Goal: Task Accomplishment & Management: Use online tool/utility

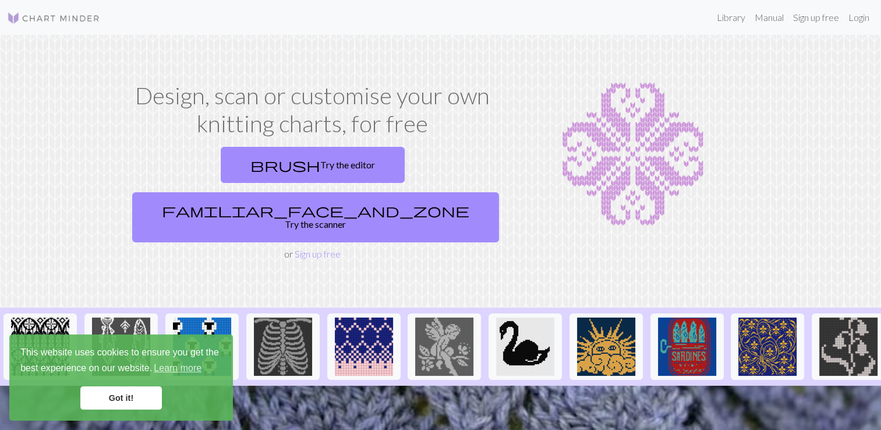
click at [129, 405] on link "Got it!" at bounding box center [121, 397] width 82 height 23
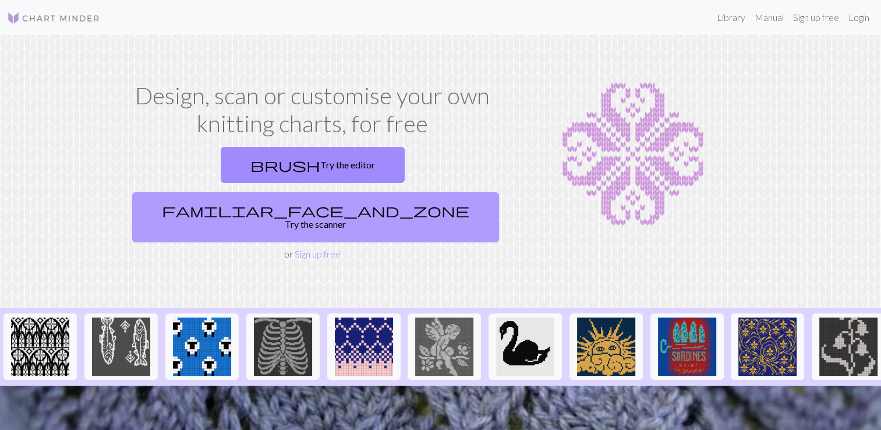
click at [418, 192] on link "familiar_face_and_zone Try the scanner" at bounding box center [315, 217] width 367 height 50
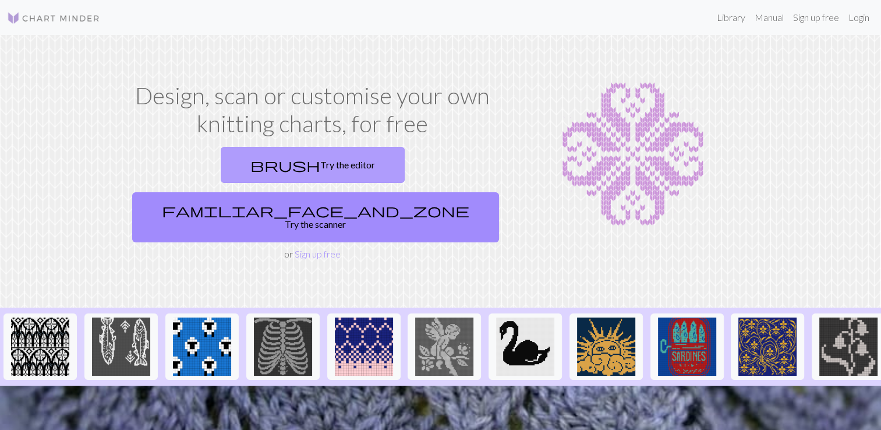
click at [221, 168] on link "brush Try the editor" at bounding box center [313, 165] width 184 height 36
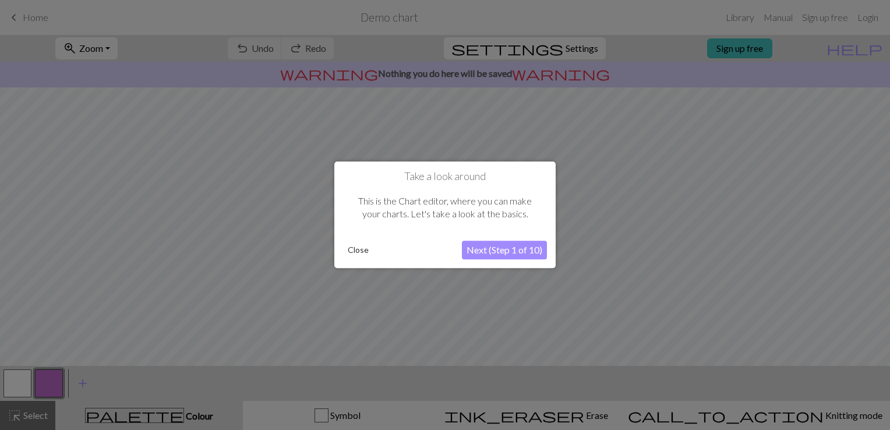
click at [483, 248] on button "Next (Step 1 of 10)" at bounding box center [504, 250] width 85 height 19
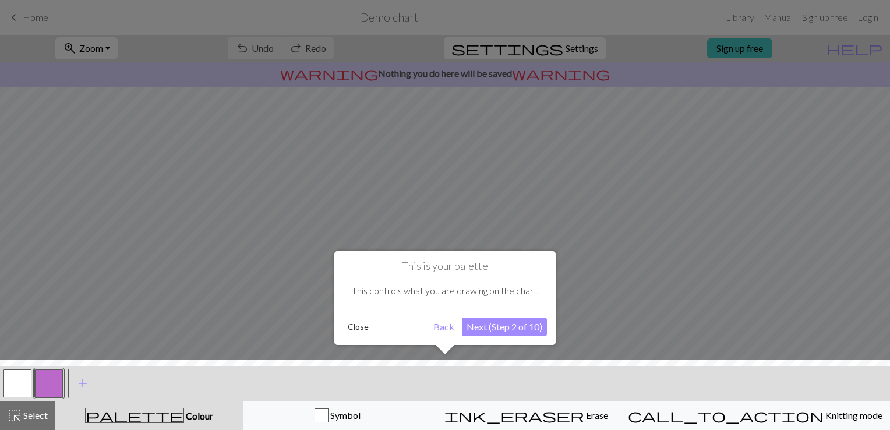
click at [487, 322] on button "Next (Step 2 of 10)" at bounding box center [504, 326] width 85 height 19
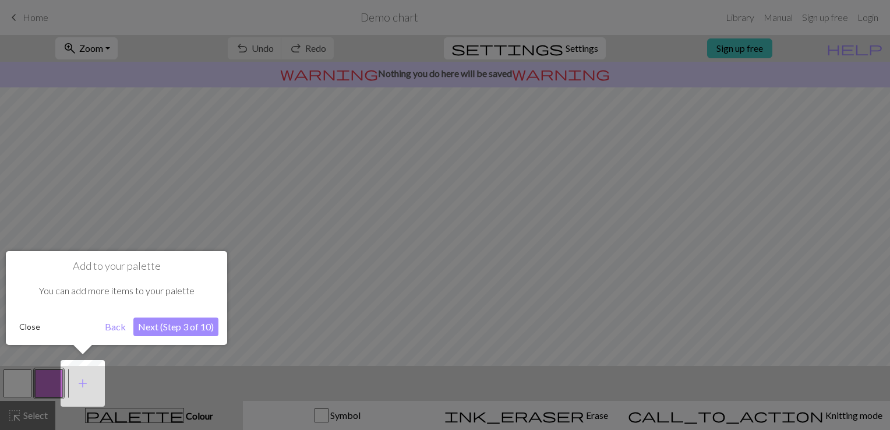
click at [154, 335] on button "Next (Step 3 of 10)" at bounding box center [175, 326] width 85 height 19
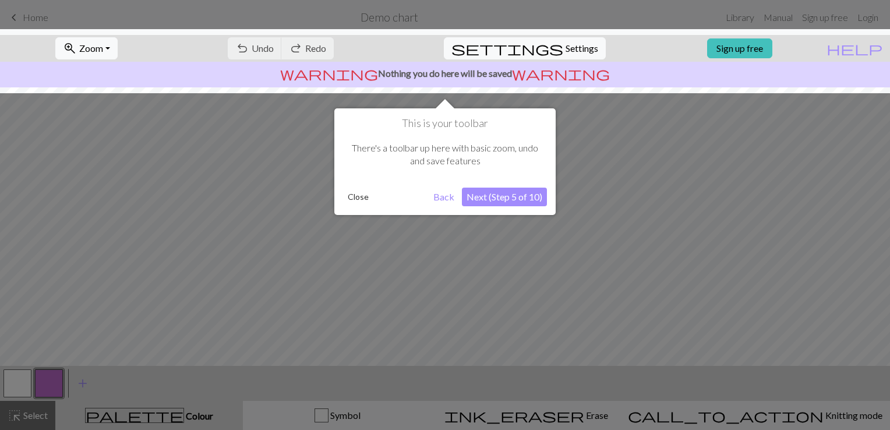
click at [477, 202] on button "Next (Step 5 of 10)" at bounding box center [504, 196] width 85 height 19
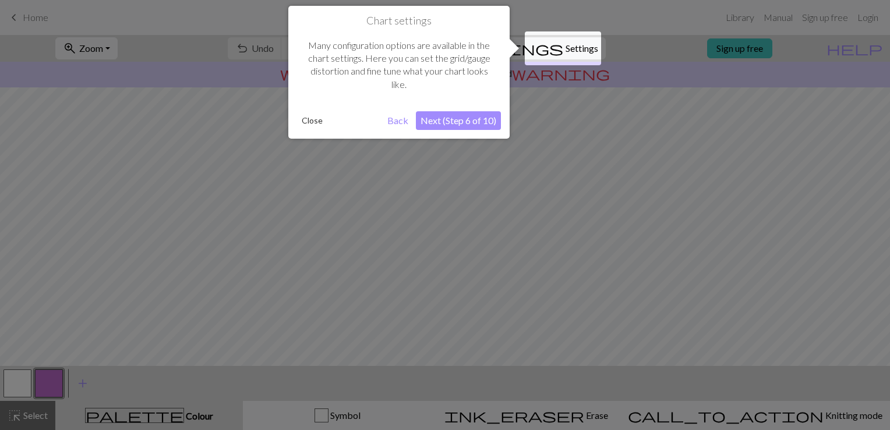
click at [433, 113] on button "Next (Step 6 of 10)" at bounding box center [458, 120] width 85 height 19
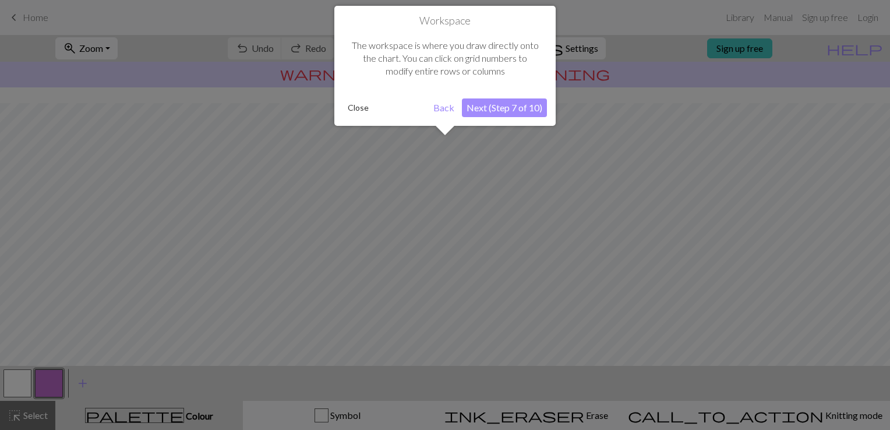
scroll to position [69, 0]
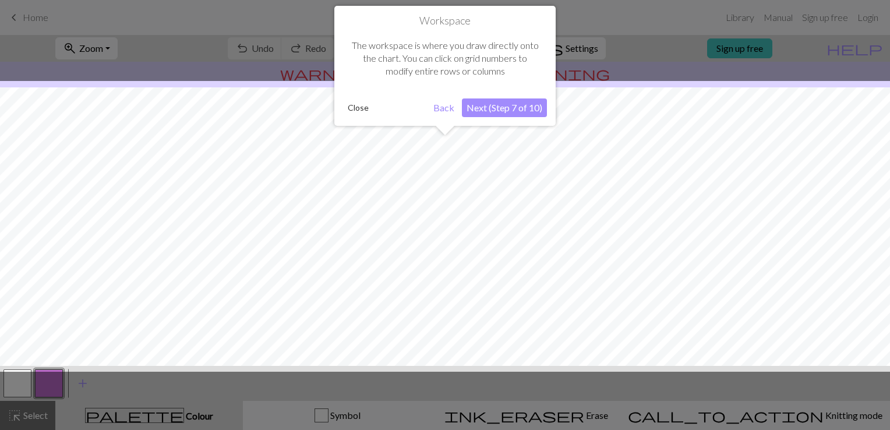
click at [486, 111] on button "Next (Step 7 of 10)" at bounding box center [504, 107] width 85 height 19
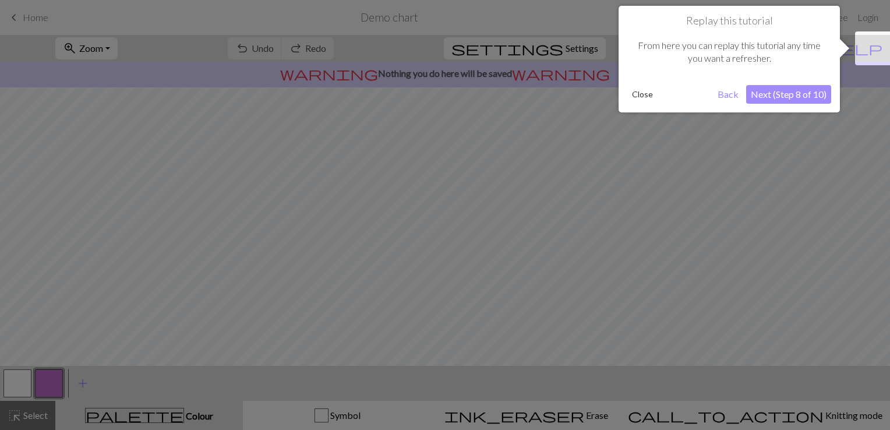
click at [787, 86] on button "Next (Step 8 of 10)" at bounding box center [788, 94] width 85 height 19
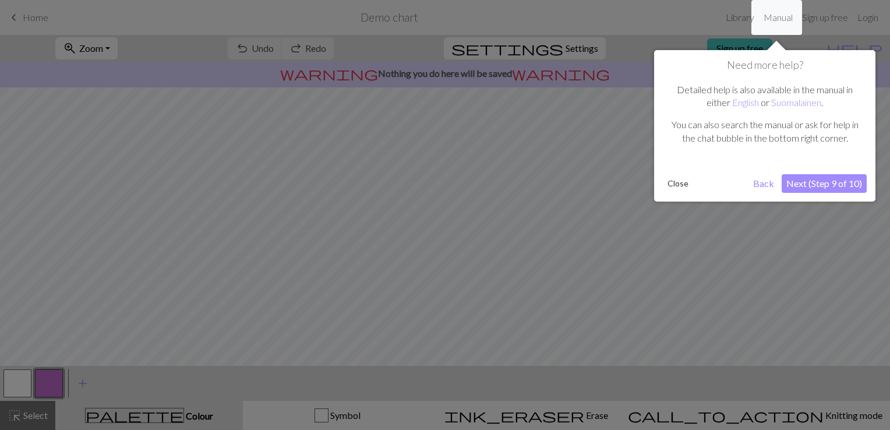
click at [806, 186] on button "Next (Step 9 of 10)" at bounding box center [823, 183] width 85 height 19
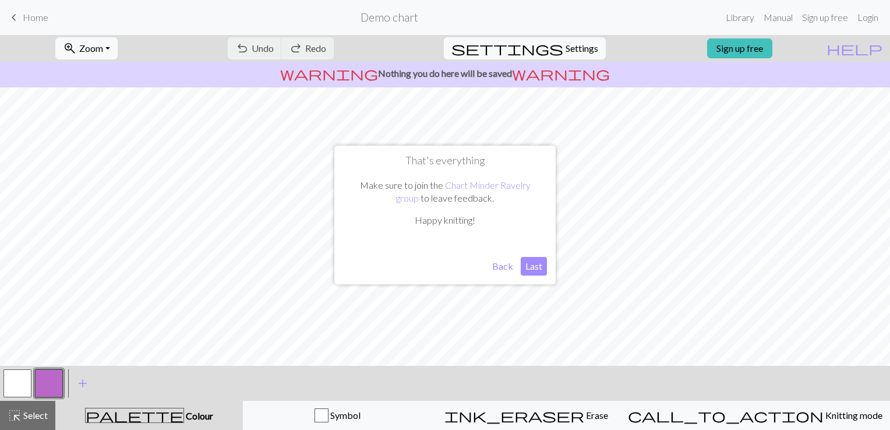
click at [531, 264] on button "Last" at bounding box center [534, 266] width 26 height 19
click at [249, 55] on span "undo" at bounding box center [242, 48] width 14 height 16
click at [298, 55] on div "undo Undo Undo redo Redo Redo" at bounding box center [280, 48] width 123 height 27
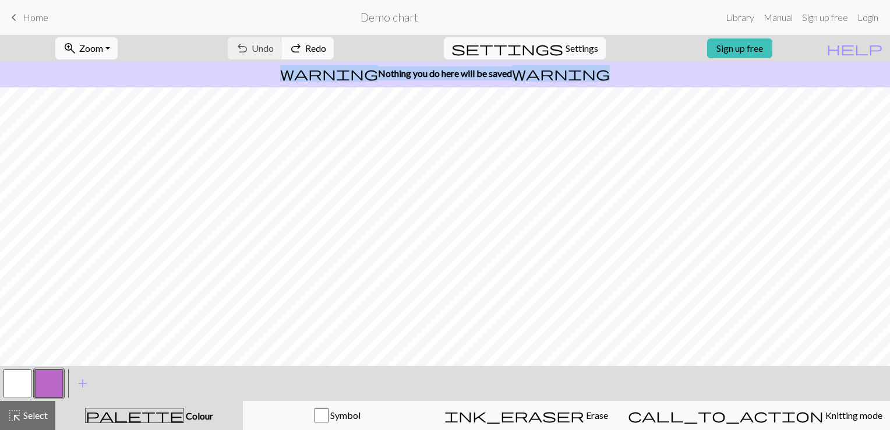
click at [298, 55] on div "undo Undo Undo redo Redo Redo" at bounding box center [280, 48] width 123 height 27
click at [19, 385] on button "button" at bounding box center [17, 383] width 28 height 28
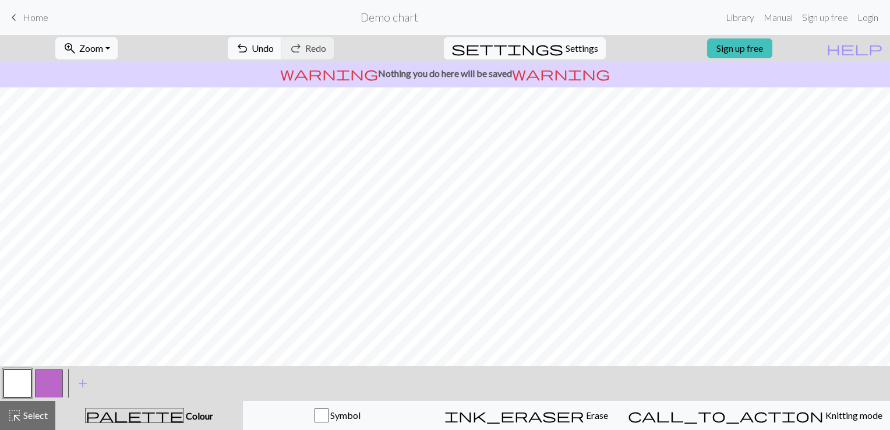
click at [748, 59] on div "zoom_in Zoom Zoom Fit all Fit width Fit height 50% 100% 150% 200% undo Undo Und…" at bounding box center [409, 48] width 819 height 27
click at [753, 59] on div "zoom_in Zoom Zoom Fit all Fit width Fit height 50% 100% 150% 200% undo Undo Und…" at bounding box center [409, 48] width 819 height 27
click at [753, 47] on link "Sign up free" at bounding box center [739, 48] width 65 height 20
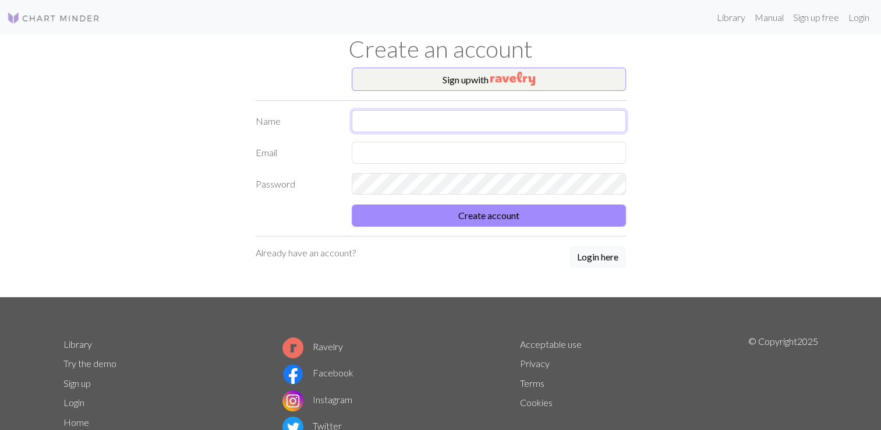
click at [415, 119] on input "text" at bounding box center [489, 121] width 274 height 22
click at [512, 73] on img "button" at bounding box center [512, 79] width 45 height 14
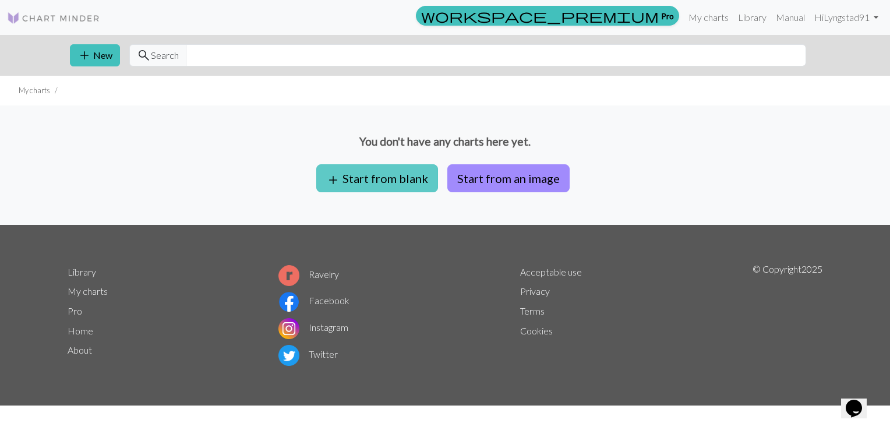
click at [367, 176] on button "add Start from blank" at bounding box center [377, 178] width 122 height 28
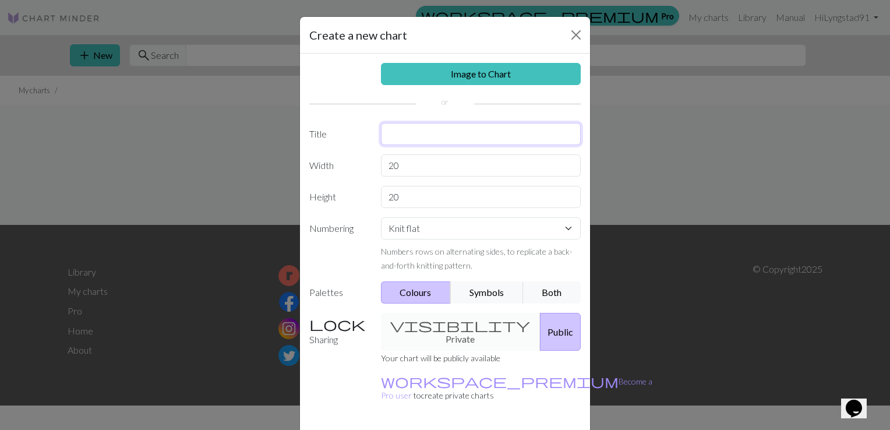
click at [409, 132] on input "text" at bounding box center [481, 134] width 200 height 22
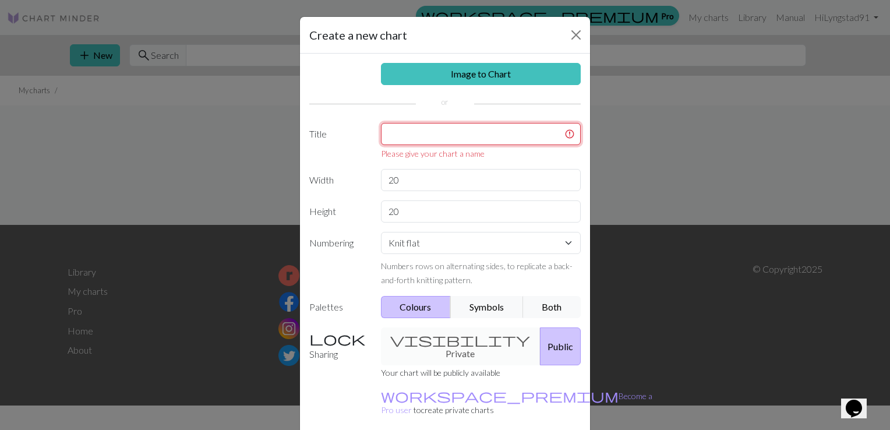
click at [459, 125] on input "text" at bounding box center [481, 134] width 200 height 22
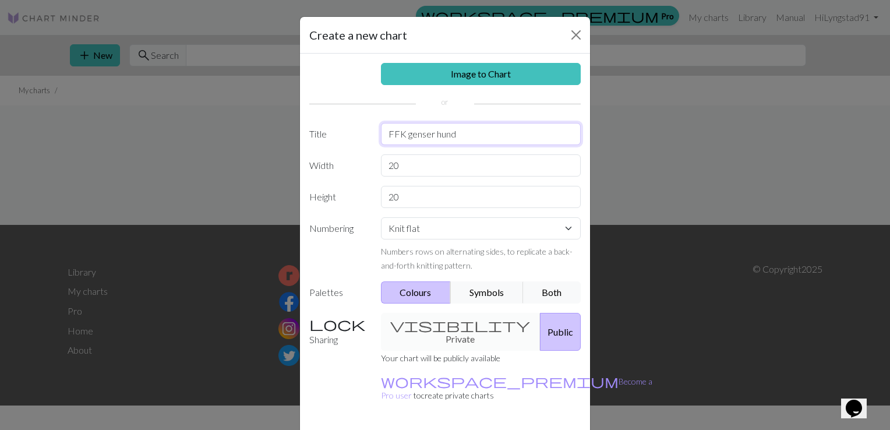
type input "FFK genser hund"
click at [419, 164] on input "20" at bounding box center [481, 165] width 200 height 22
type input "2"
type input "13"
click at [412, 203] on input "20" at bounding box center [481, 197] width 200 height 22
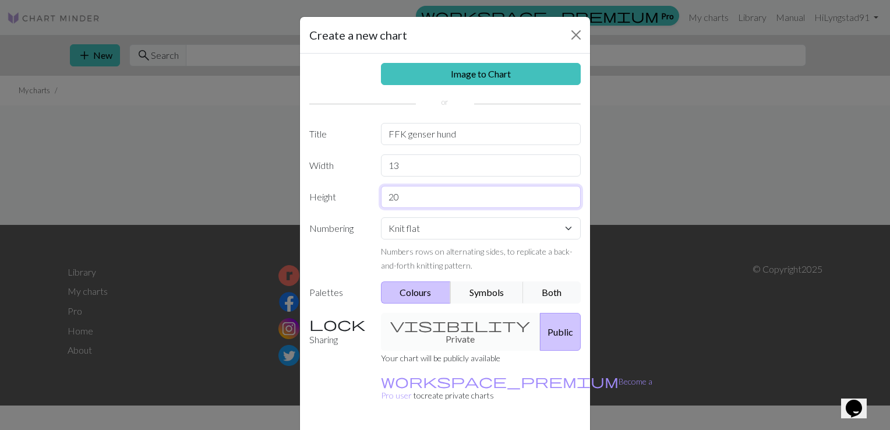
type input "2"
type input "13"
click at [444, 229] on select "Knit flat Knit in the round Lace knitting Cross stitch" at bounding box center [481, 228] width 200 height 22
select select "round"
click at [381, 217] on select "Knit flat Knit in the round Lace knitting Cross stitch" at bounding box center [481, 228] width 200 height 22
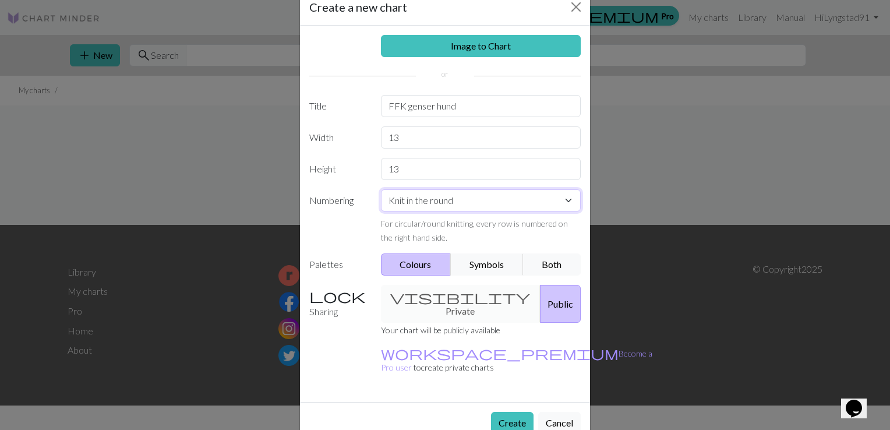
scroll to position [29, 0]
click at [477, 256] on button "Symbols" at bounding box center [486, 264] width 73 height 22
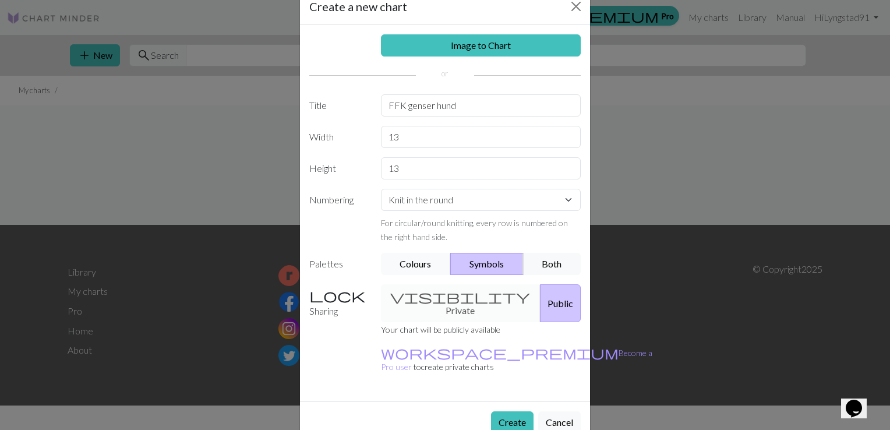
click at [414, 262] on button "Colours" at bounding box center [416, 264] width 70 height 22
click at [508, 411] on button "Create" at bounding box center [512, 422] width 43 height 22
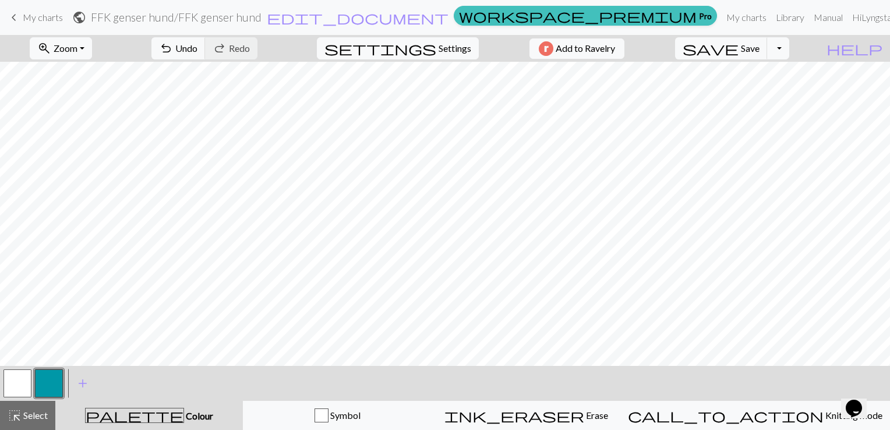
click at [52, 379] on button "button" at bounding box center [49, 383] width 28 height 28
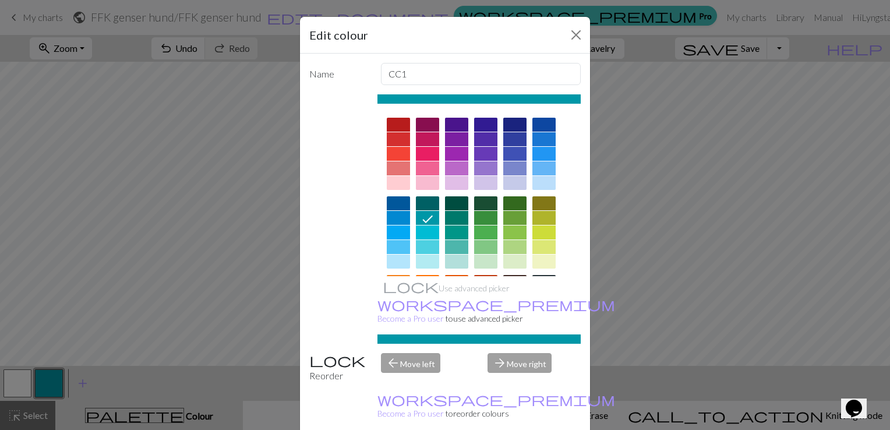
click at [398, 123] on div at bounding box center [398, 125] width 23 height 14
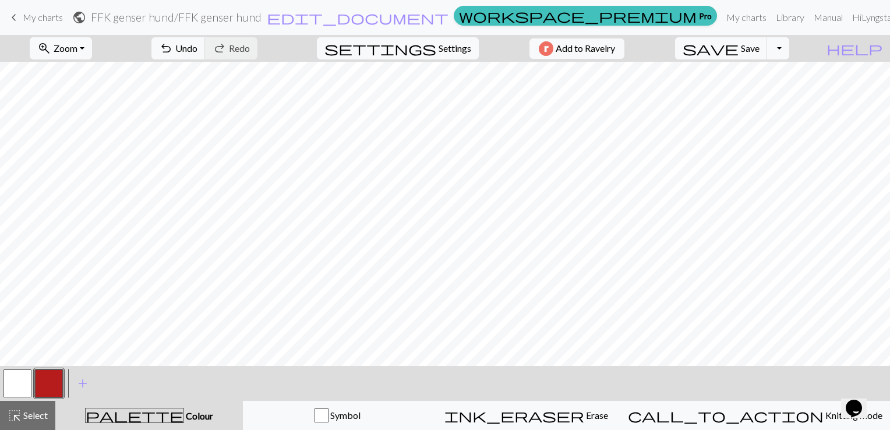
click at [25, 377] on button "button" at bounding box center [17, 383] width 28 height 28
click at [49, 380] on button "button" at bounding box center [49, 383] width 28 height 28
click at [38, 381] on button "button" at bounding box center [49, 383] width 28 height 28
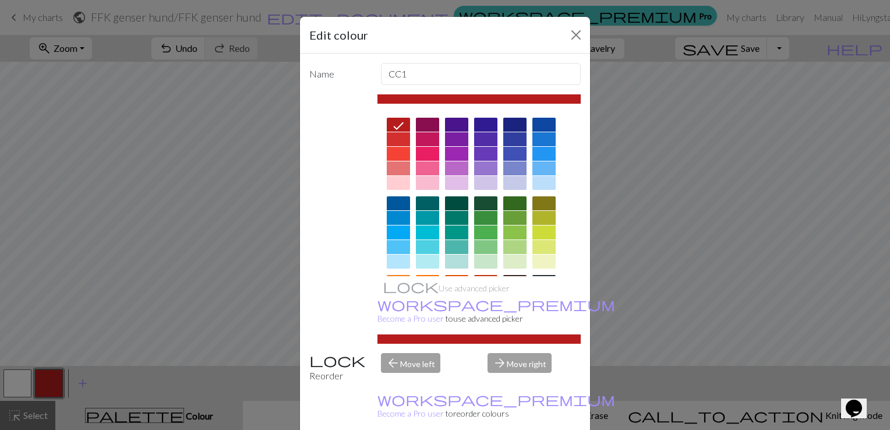
click at [399, 126] on icon at bounding box center [398, 126] width 14 height 14
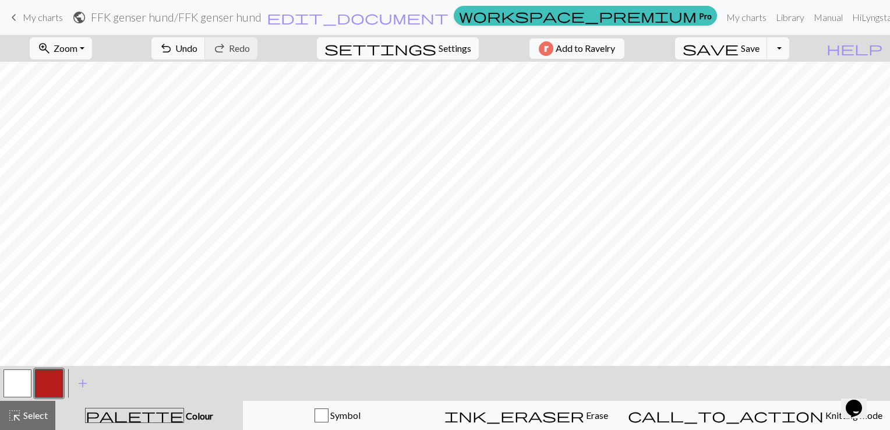
click at [21, 374] on button "button" at bounding box center [17, 383] width 28 height 28
click at [56, 385] on button "button" at bounding box center [49, 383] width 28 height 28
click at [55, 374] on button "button" at bounding box center [49, 383] width 28 height 28
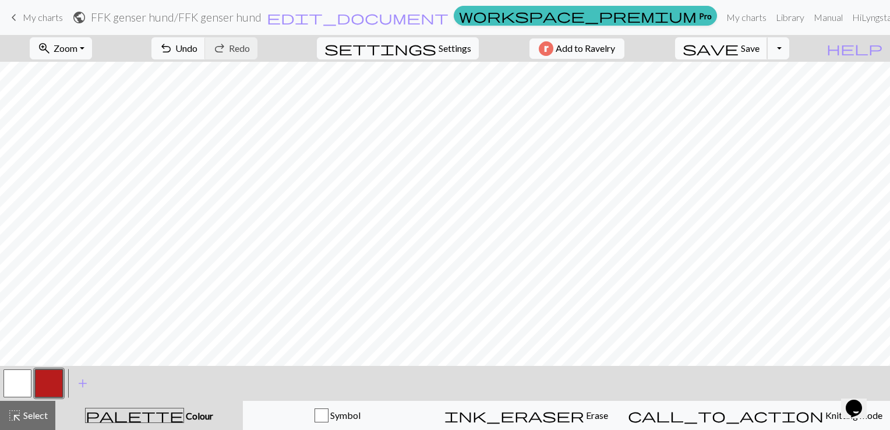
click at [738, 50] on span "save" at bounding box center [710, 48] width 56 height 16
click at [789, 44] on button "Toggle Dropdown" at bounding box center [778, 48] width 22 height 22
click at [423, 48] on span "settings" at bounding box center [380, 48] width 112 height 16
select select "aran"
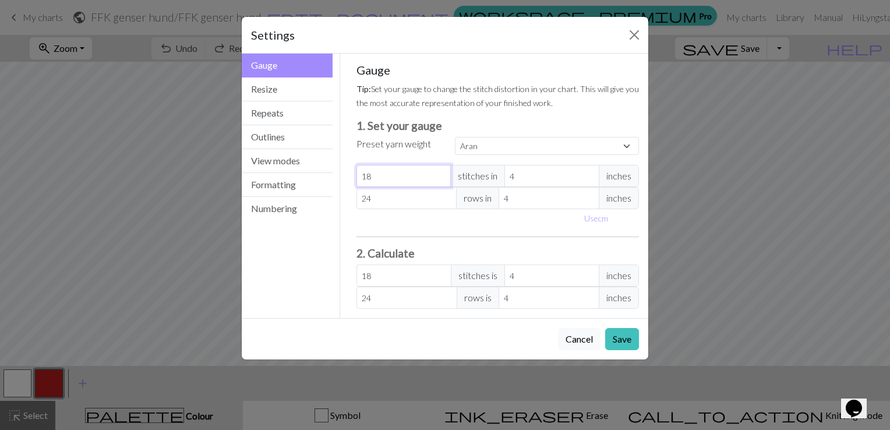
click at [396, 171] on input "18" at bounding box center [403, 176] width 95 height 22
click at [635, 34] on button "Close" at bounding box center [634, 35] width 19 height 19
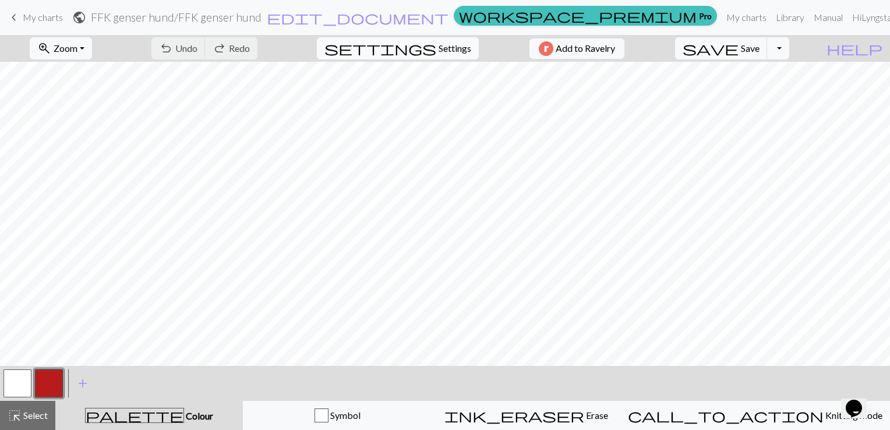
click at [441, 49] on span "Settings" at bounding box center [454, 48] width 33 height 14
select select "aran"
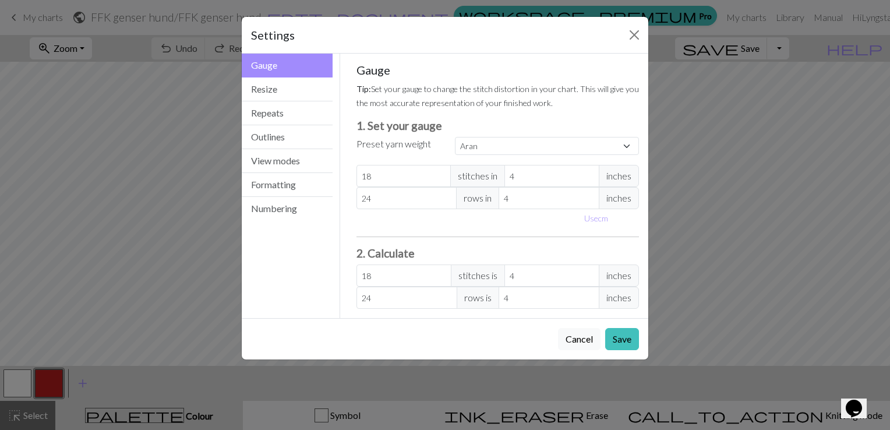
click at [643, 35] on div "Settings" at bounding box center [445, 35] width 406 height 37
click at [576, 331] on button "Cancel" at bounding box center [579, 339] width 43 height 22
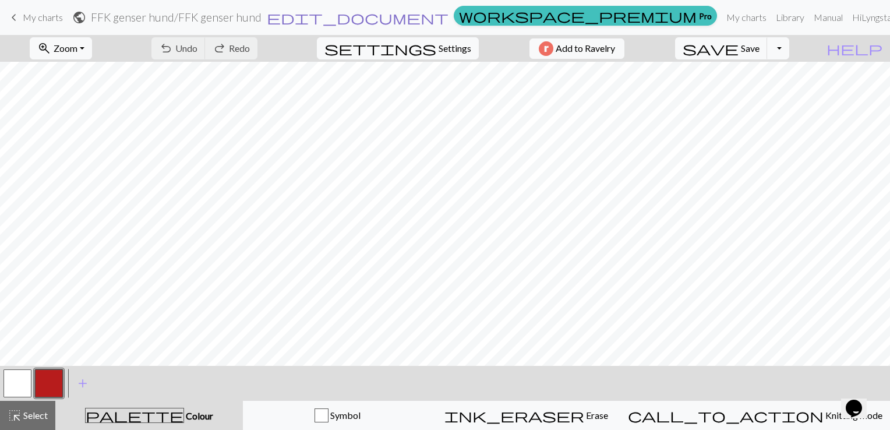
click at [445, 17] on span "edit_document" at bounding box center [358, 17] width 182 height 16
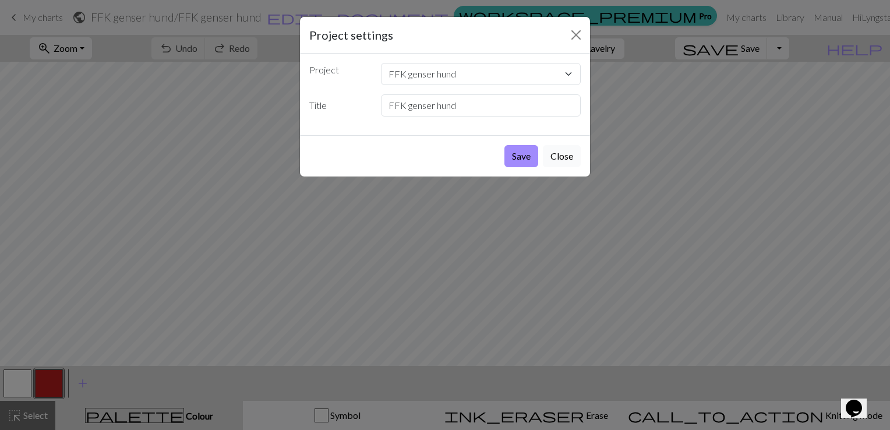
click at [565, 161] on button "Close" at bounding box center [562, 156] width 38 height 22
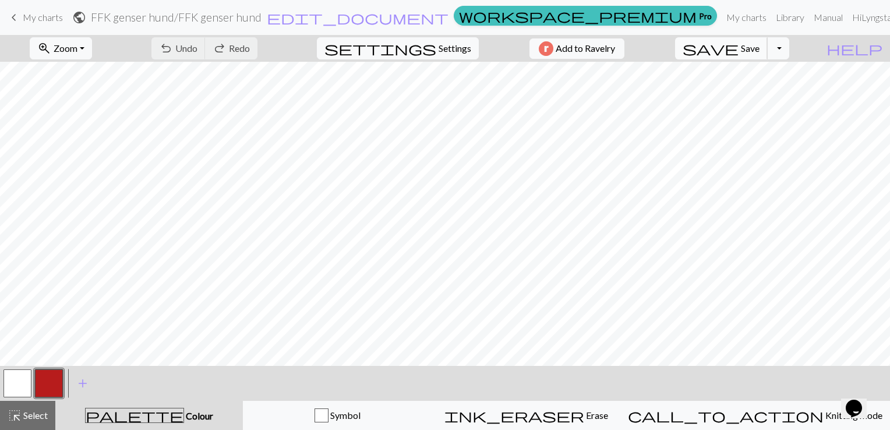
click at [767, 55] on button "save Save Save" at bounding box center [721, 48] width 93 height 22
click at [789, 53] on button "Toggle Dropdown" at bounding box center [778, 48] width 22 height 22
click at [266, 54] on div "undo Undo Undo redo Redo Redo" at bounding box center [204, 48] width 123 height 27
click at [266, 52] on div "undo Undo Undo redo Redo Redo" at bounding box center [204, 48] width 123 height 27
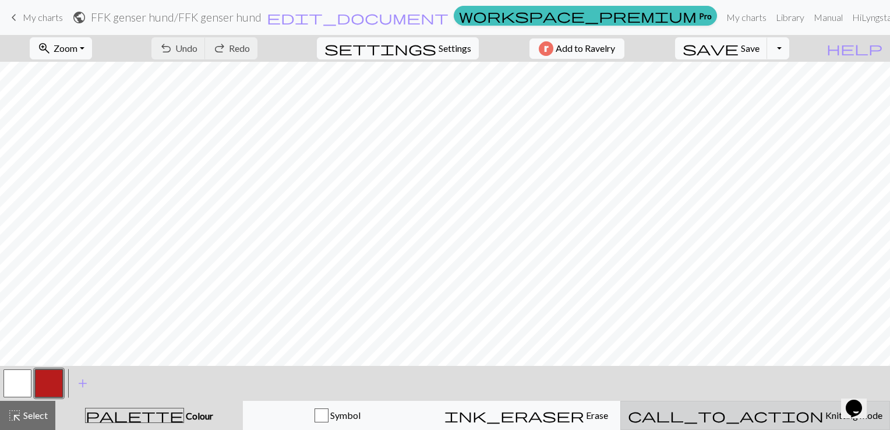
click at [823, 413] on span "Knitting mode" at bounding box center [852, 414] width 59 height 11
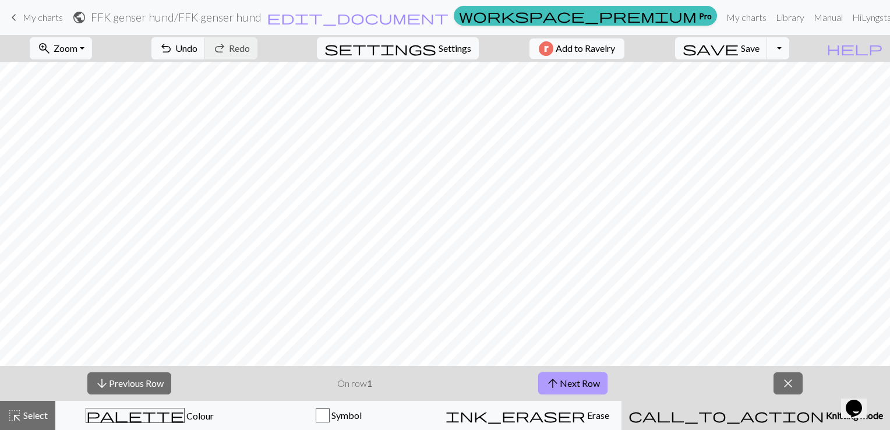
click at [566, 386] on button "arrow_upward Next Row" at bounding box center [572, 383] width 69 height 22
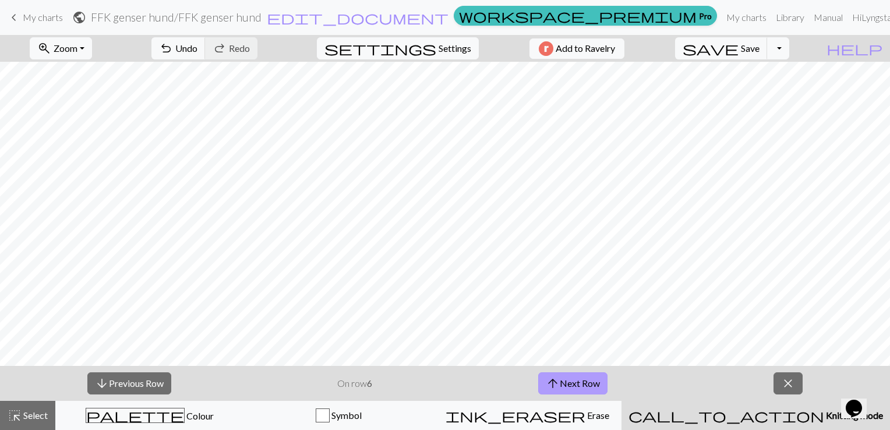
click at [566, 386] on button "arrow_upward Next Row" at bounding box center [572, 383] width 69 height 22
click at [566, 386] on button "arrow_upward Next Row" at bounding box center [574, 383] width 69 height 22
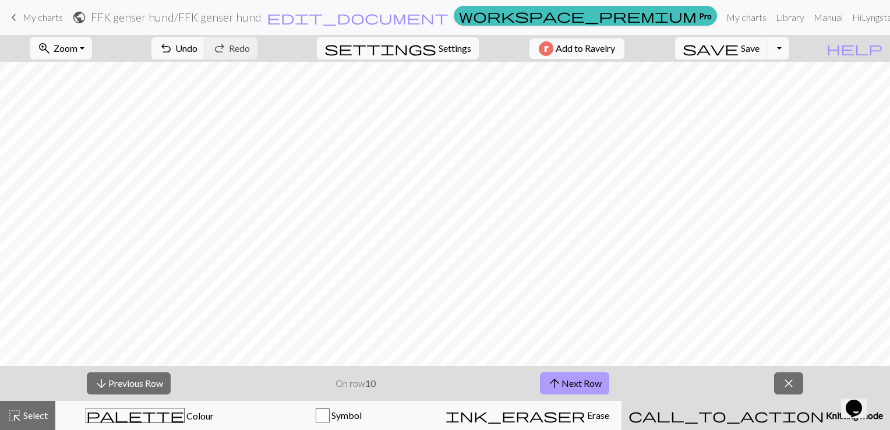
click at [566, 386] on button "arrow_upward Next Row" at bounding box center [574, 383] width 69 height 22
click at [787, 385] on span "close" at bounding box center [788, 383] width 14 height 16
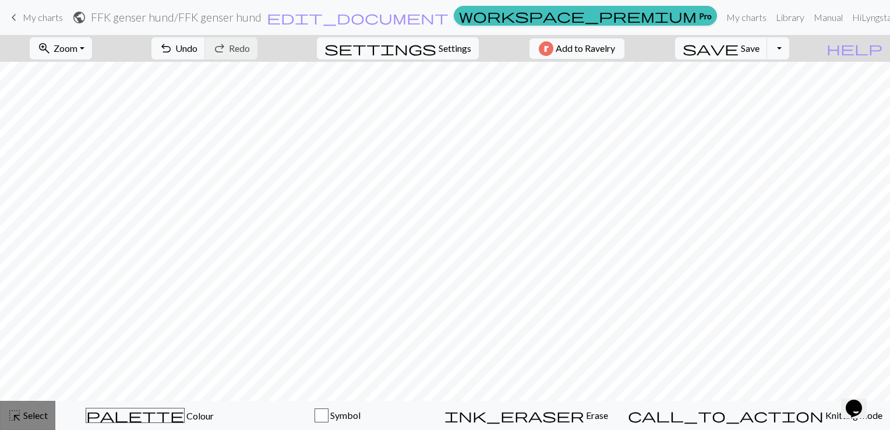
click at [31, 425] on button "highlight_alt Select Select" at bounding box center [27, 415] width 55 height 29
click at [445, 19] on span "edit_document" at bounding box center [358, 17] width 182 height 16
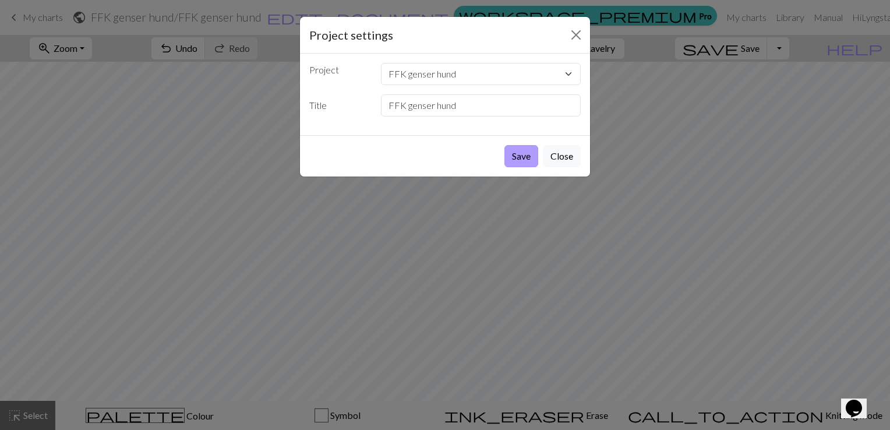
click at [532, 160] on button "Save" at bounding box center [521, 156] width 34 height 22
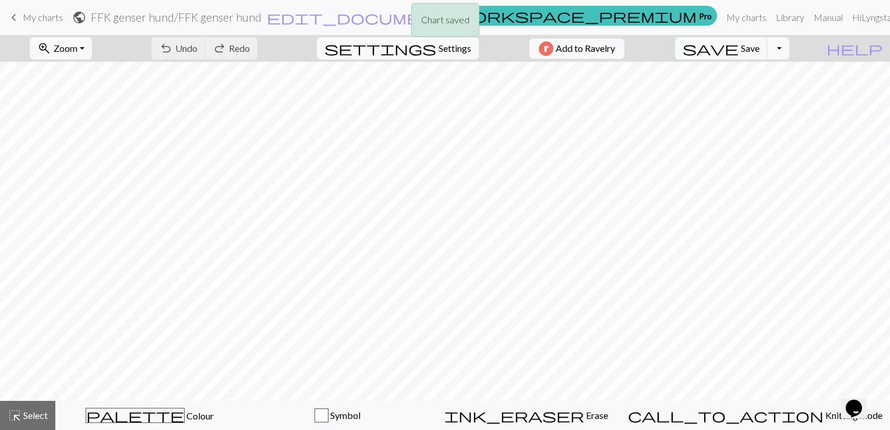
click at [720, 21] on div "Chart saved" at bounding box center [445, 23] width 890 height 46
click at [714, 10] on div "Chart saved" at bounding box center [445, 23] width 890 height 46
click at [721, 19] on link "My charts" at bounding box center [745, 17] width 49 height 23
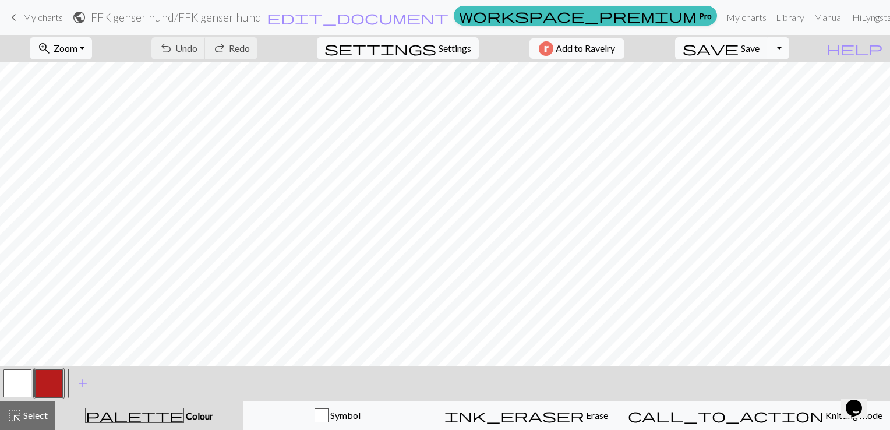
click at [789, 51] on button "Toggle Dropdown" at bounding box center [778, 48] width 22 height 22
click at [27, 383] on button "button" at bounding box center [17, 383] width 28 height 28
click at [48, 391] on button "button" at bounding box center [49, 383] width 28 height 28
click at [58, 379] on button "button" at bounding box center [49, 383] width 28 height 28
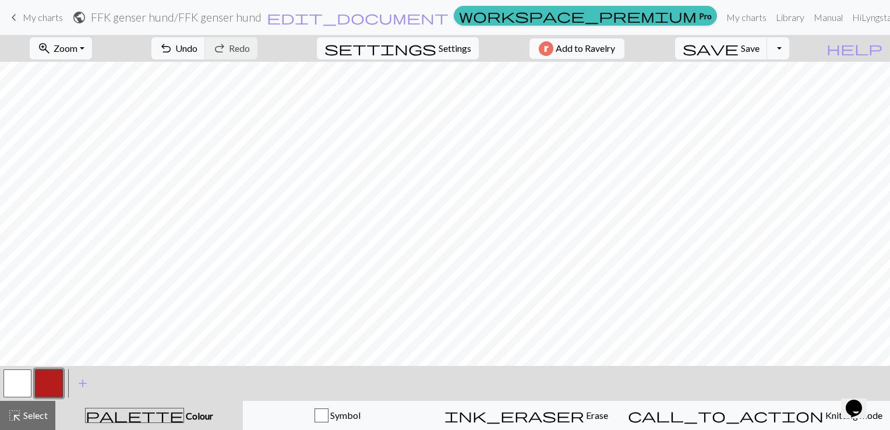
click at [9, 387] on button "button" at bounding box center [17, 383] width 28 height 28
click at [52, 376] on button "button" at bounding box center [49, 383] width 28 height 28
click at [19, 382] on button "button" at bounding box center [17, 383] width 28 height 28
click at [48, 386] on button "button" at bounding box center [49, 383] width 28 height 28
click at [17, 374] on button "button" at bounding box center [17, 383] width 28 height 28
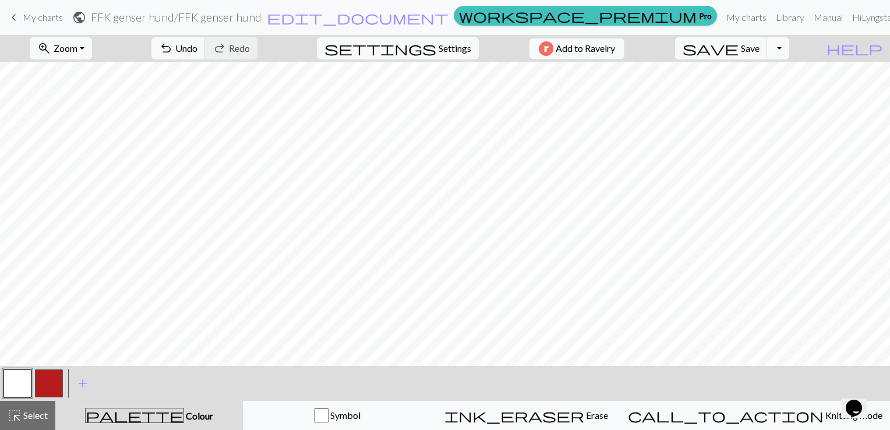
click at [54, 379] on button "button" at bounding box center [49, 383] width 28 height 28
click at [56, 382] on button "button" at bounding box center [49, 383] width 28 height 28
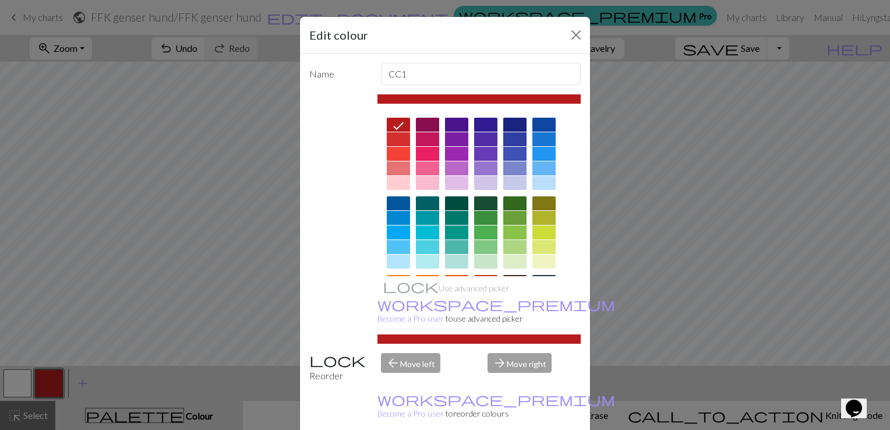
click at [387, 115] on div at bounding box center [479, 271] width 204 height 327
click at [391, 118] on div at bounding box center [400, 125] width 19 height 15
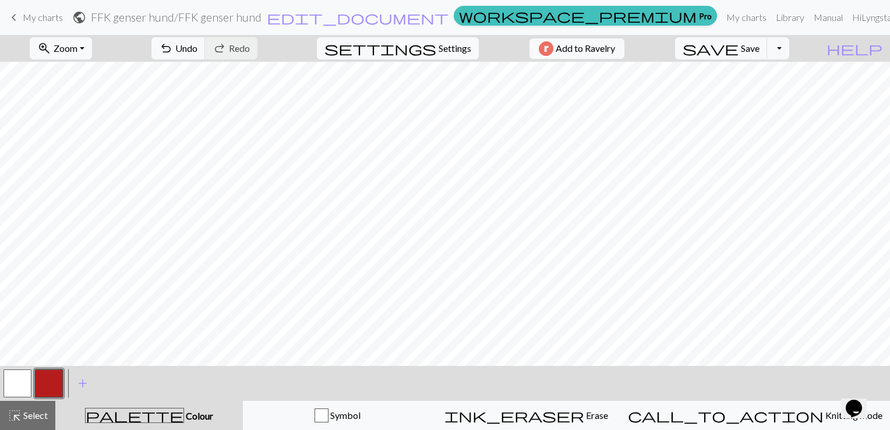
click at [23, 385] on button "button" at bounding box center [17, 383] width 28 height 28
click at [56, 373] on button "button" at bounding box center [49, 383] width 28 height 28
click at [21, 383] on button "button" at bounding box center [17, 383] width 28 height 28
click at [52, 375] on button "button" at bounding box center [49, 383] width 28 height 28
click at [12, 378] on button "button" at bounding box center [17, 383] width 28 height 28
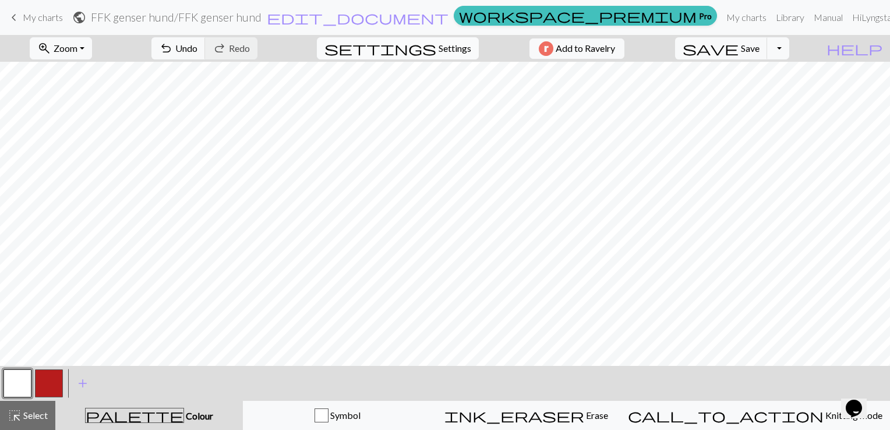
click at [438, 44] on span "Settings" at bounding box center [454, 48] width 33 height 14
select select "aran"
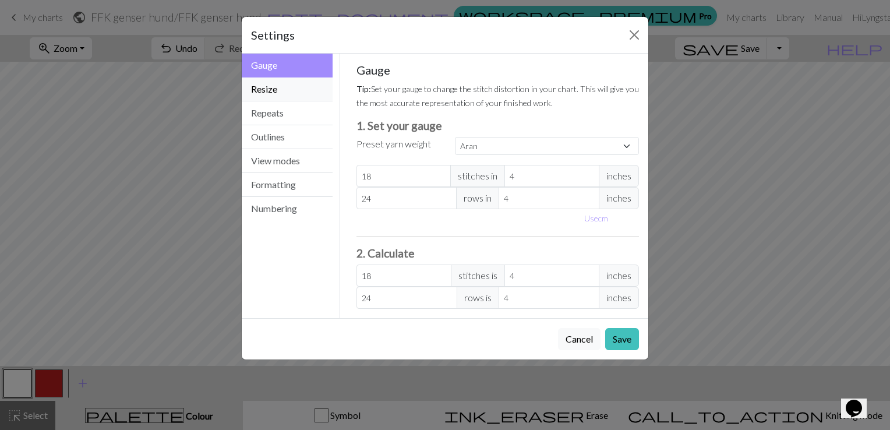
click at [272, 90] on button "Resize" at bounding box center [287, 89] width 91 height 24
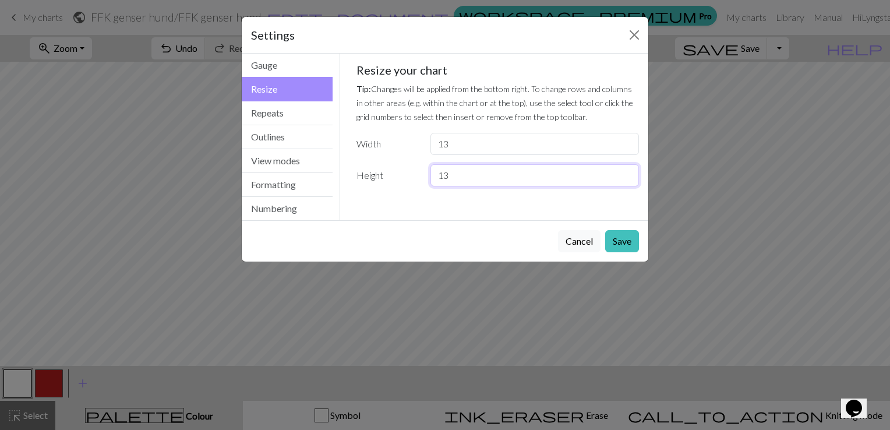
click at [465, 172] on input "13" at bounding box center [534, 175] width 208 height 22
click at [462, 142] on input "13" at bounding box center [534, 144] width 208 height 22
type input "12"
click at [459, 180] on input "13" at bounding box center [534, 175] width 208 height 22
type input "1"
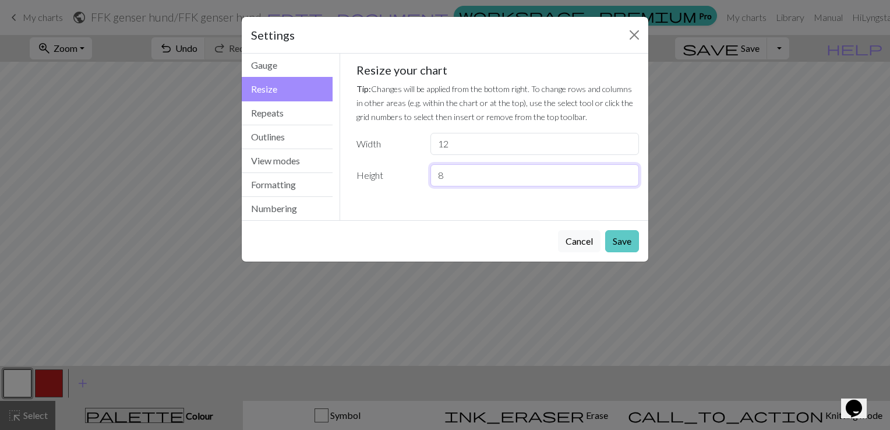
type input "8"
click at [616, 243] on button "Save" at bounding box center [622, 241] width 34 height 22
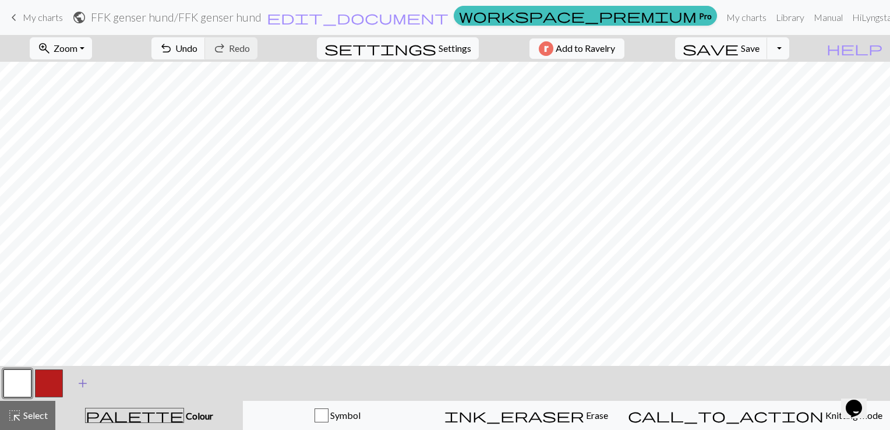
click at [82, 383] on span "add" at bounding box center [83, 383] width 14 height 16
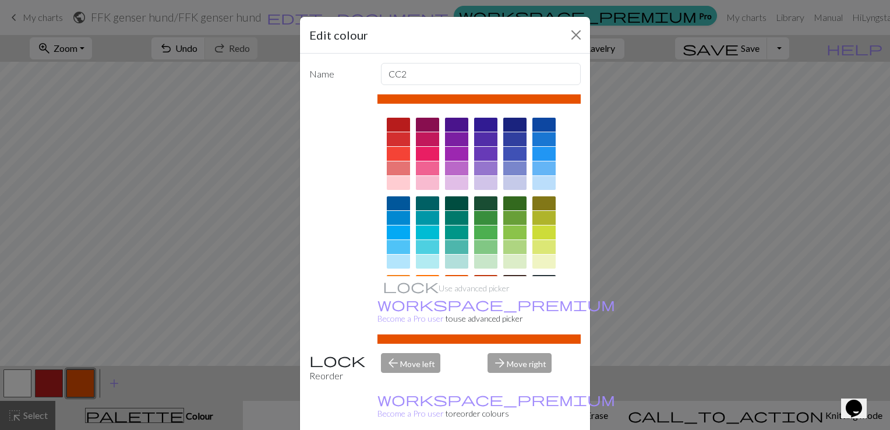
click at [34, 395] on div "Edit colour Name CC2 Use advanced picker workspace_premium Become a Pro user to…" at bounding box center [445, 215] width 890 height 430
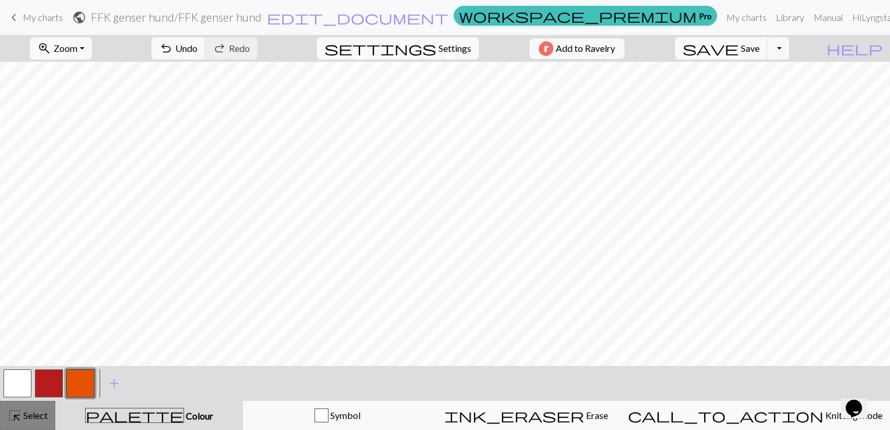
click at [49, 409] on button "highlight_alt Select Select" at bounding box center [27, 415] width 55 height 29
click at [83, 387] on button "button" at bounding box center [80, 383] width 28 height 28
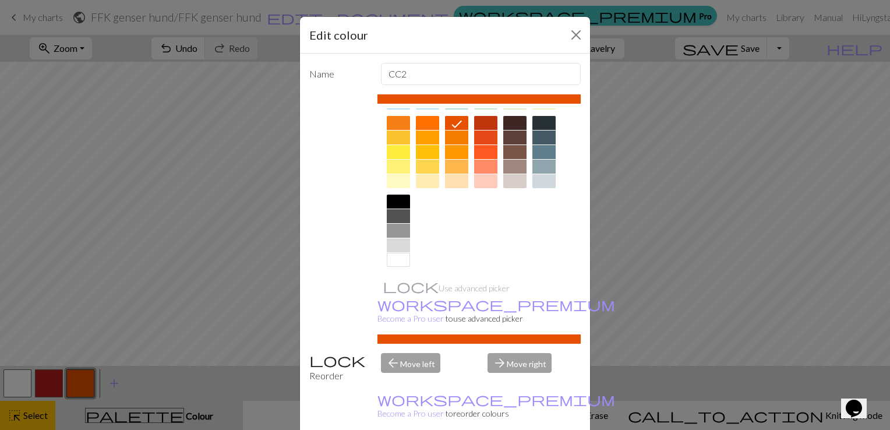
scroll to position [162, 0]
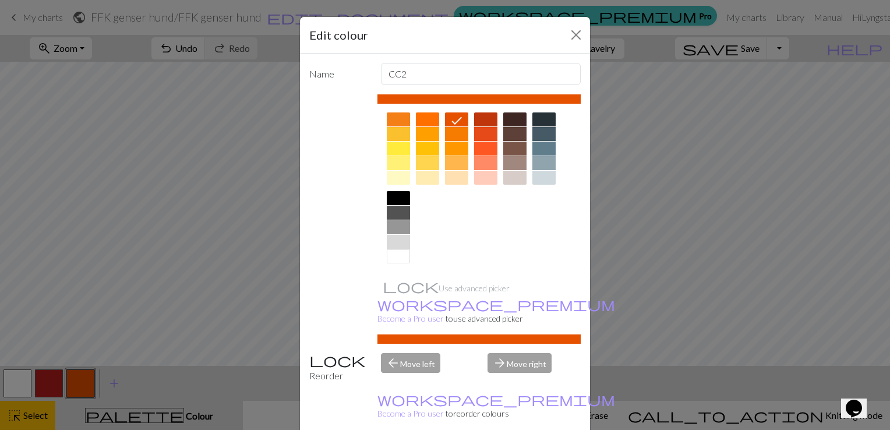
click at [391, 195] on div at bounding box center [398, 198] width 23 height 14
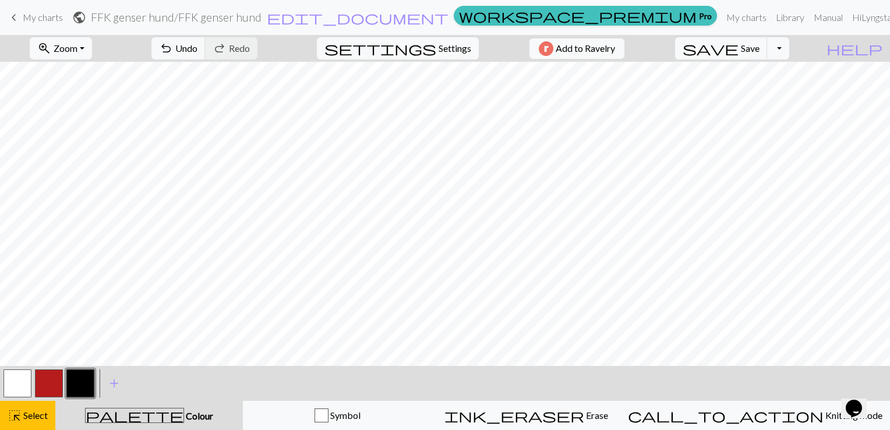
click at [40, 386] on button "button" at bounding box center [49, 383] width 28 height 28
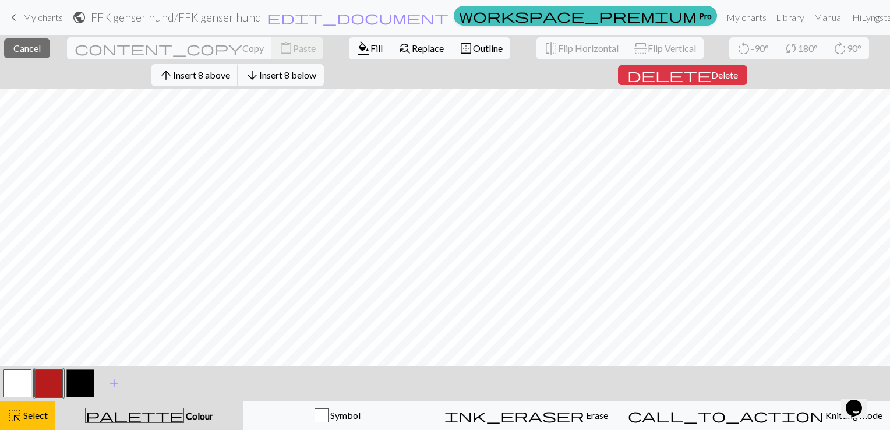
click at [62, 395] on button "button" at bounding box center [49, 383] width 28 height 28
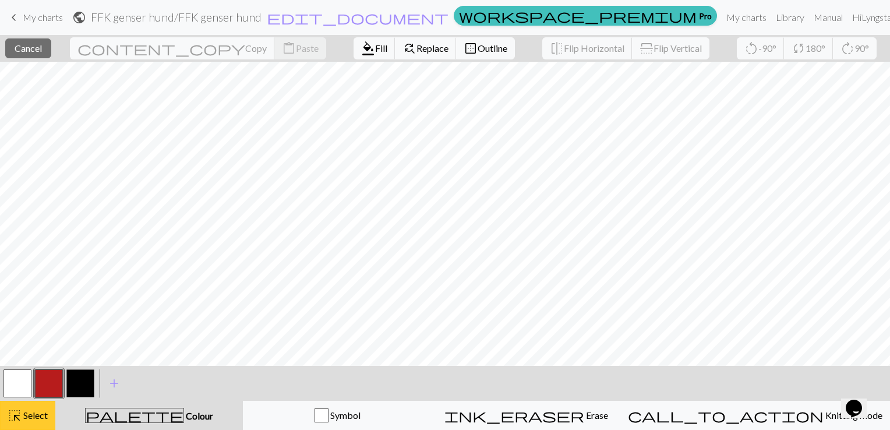
click at [23, 419] on span "Select" at bounding box center [35, 414] width 26 height 11
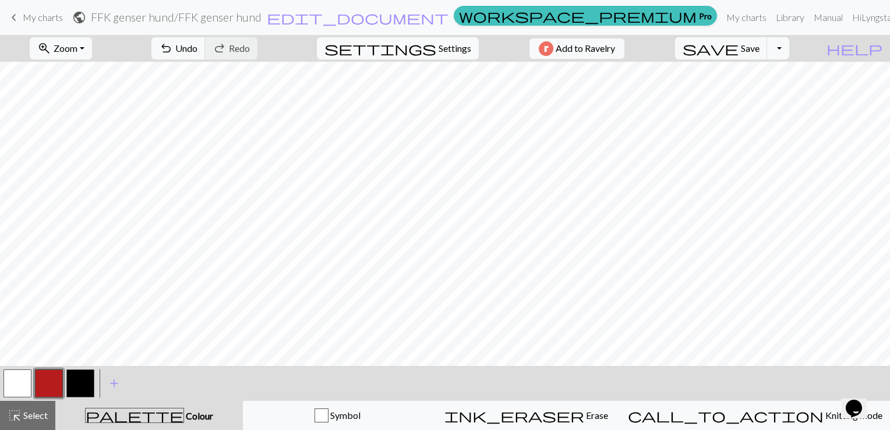
click at [52, 390] on button "button" at bounding box center [49, 383] width 28 height 28
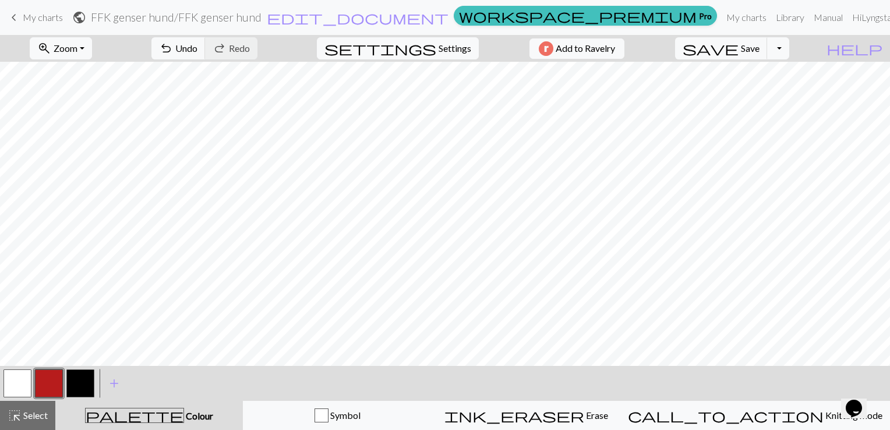
click at [76, 382] on button "button" at bounding box center [80, 383] width 28 height 28
click at [15, 390] on button "button" at bounding box center [17, 383] width 28 height 28
click at [88, 377] on button "button" at bounding box center [80, 383] width 28 height 28
click at [84, 388] on button "button" at bounding box center [80, 383] width 28 height 28
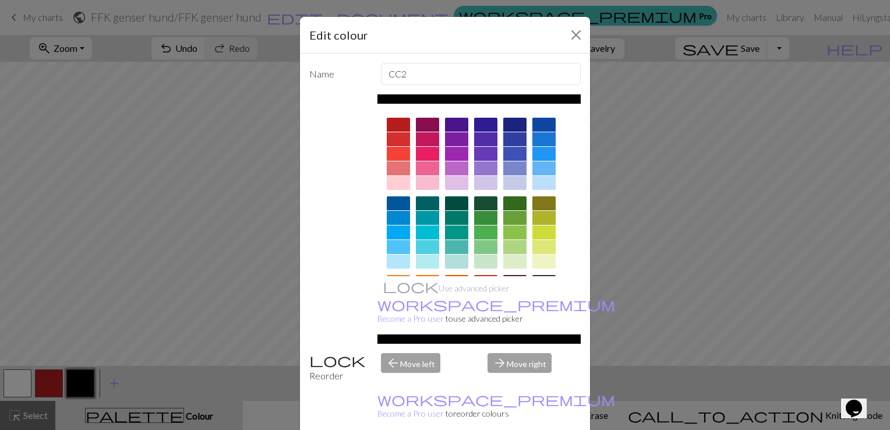
drag, startPoint x: 509, startPoint y: 424, endPoint x: 512, endPoint y: 374, distance: 50.7
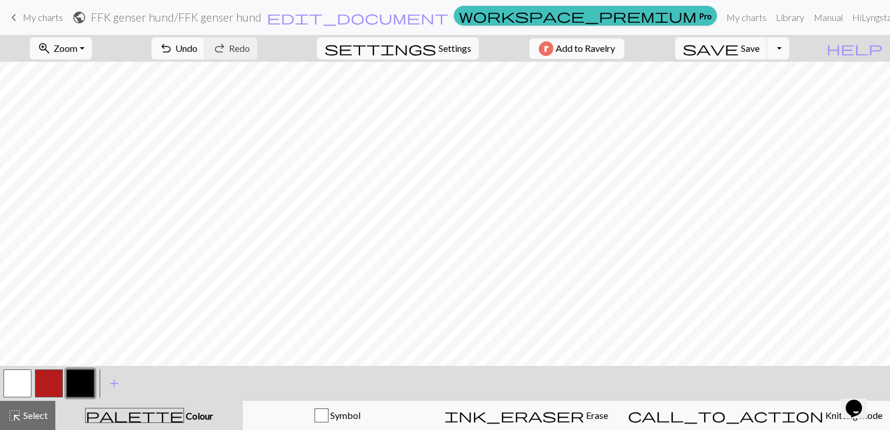
click at [52, 381] on button "button" at bounding box center [49, 383] width 28 height 28
click at [29, 381] on button "button" at bounding box center [17, 383] width 28 height 28
click at [82, 381] on button "button" at bounding box center [80, 383] width 28 height 28
